Goal: Information Seeking & Learning: Find specific page/section

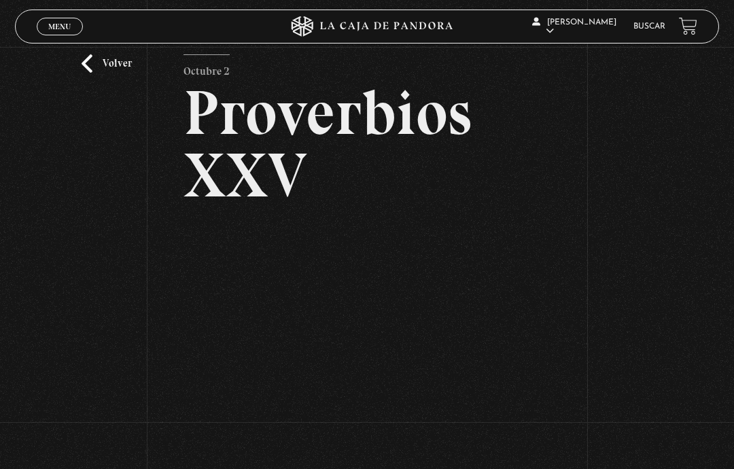
scroll to position [25, 0]
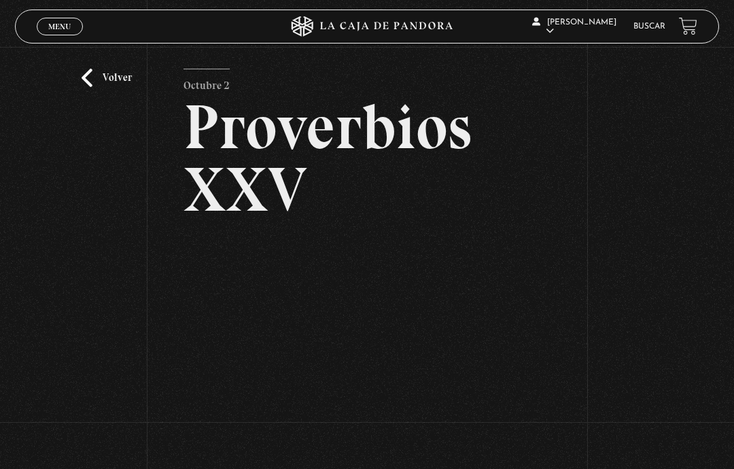
click at [88, 107] on div "Volver Octubre 2 Proverbios XXV" at bounding box center [367, 267] width 734 height 491
click at [95, 87] on link "Volver" at bounding box center [107, 78] width 50 height 18
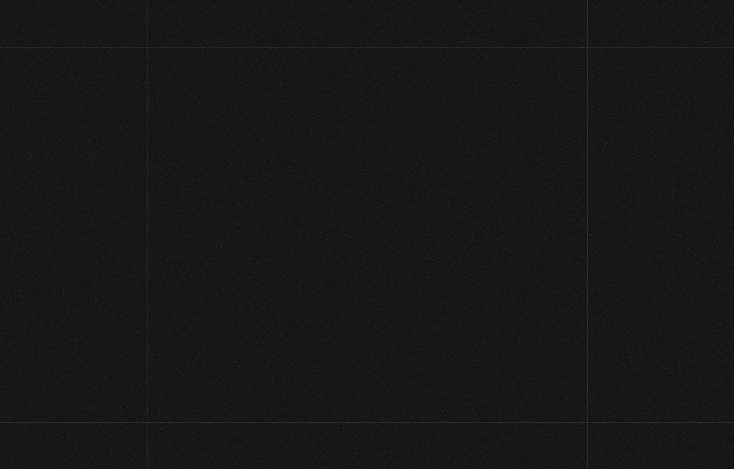
scroll to position [88, 0]
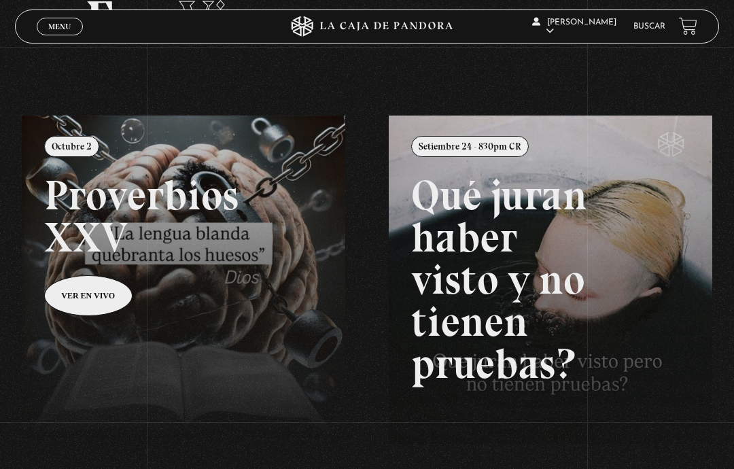
click at [658, 25] on link "Buscar" at bounding box center [650, 26] width 32 height 8
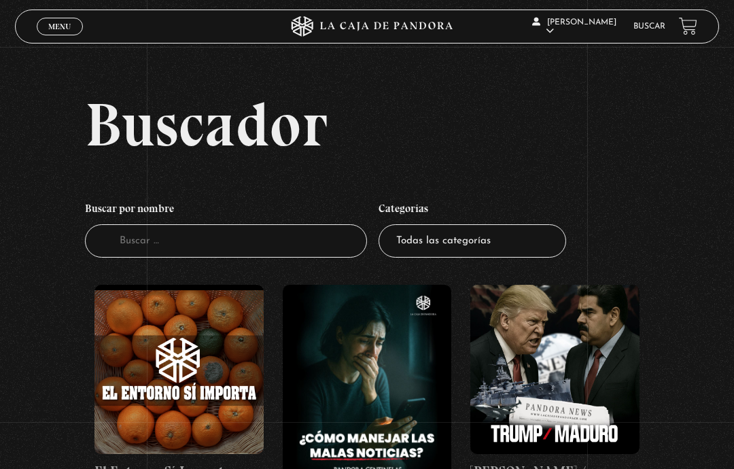
click at [655, 24] on link "Buscar" at bounding box center [650, 26] width 32 height 8
click at [267, 258] on input "Buscador" at bounding box center [226, 240] width 282 height 33
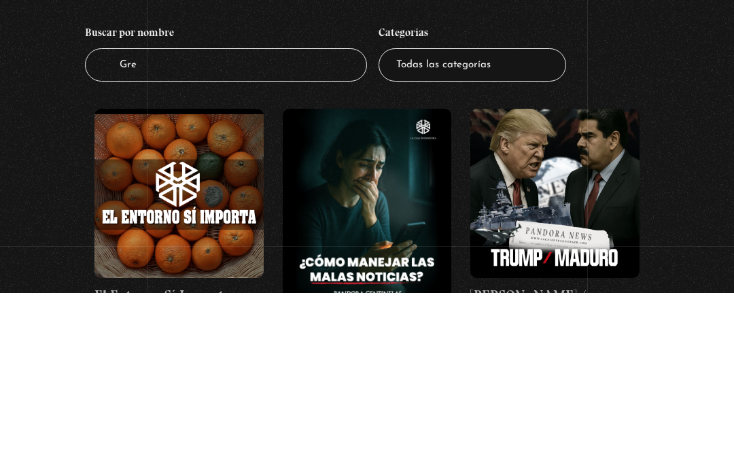
type input "Gree"
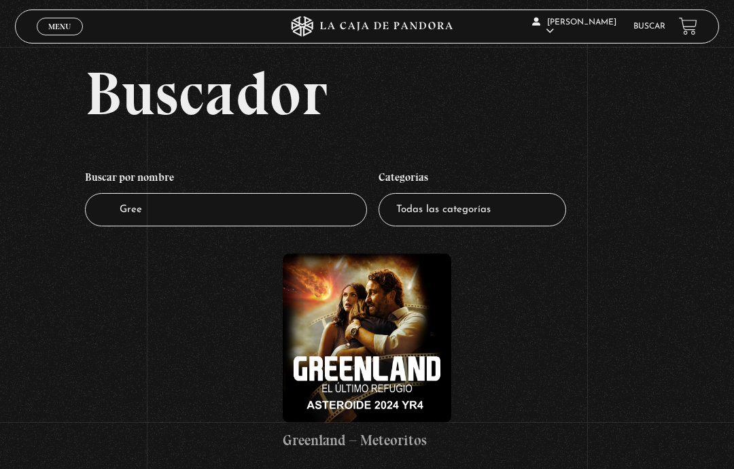
scroll to position [30, 0]
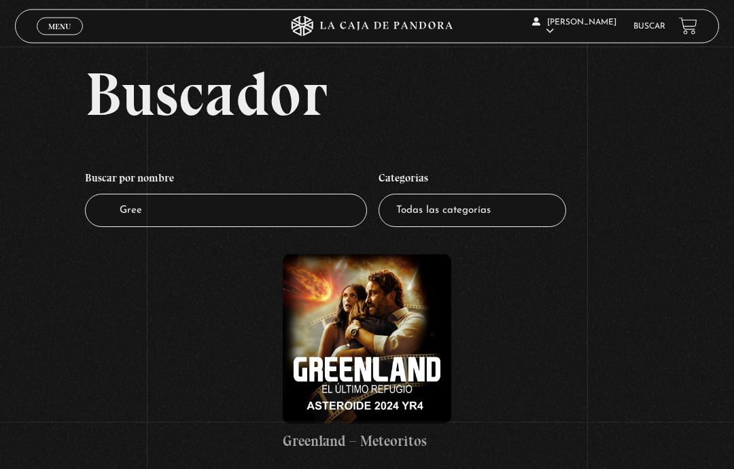
click at [405, 330] on figure at bounding box center [367, 339] width 169 height 169
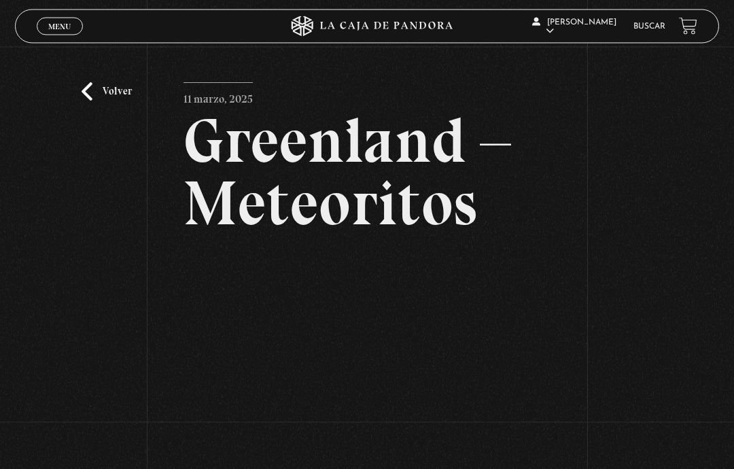
scroll to position [37, 0]
